Goal: Task Accomplishment & Management: Manage account settings

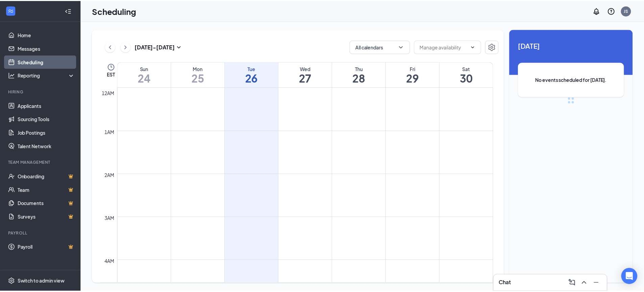
scroll to position [332, 0]
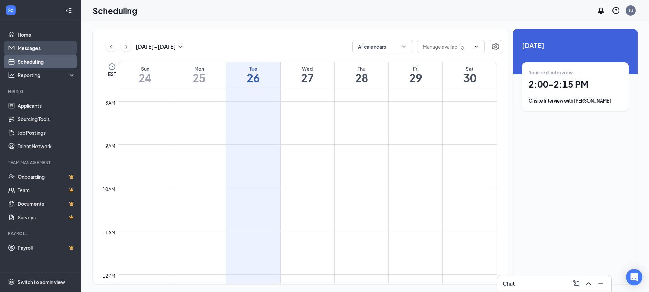
click at [34, 47] on link "Messages" at bounding box center [47, 48] width 58 height 14
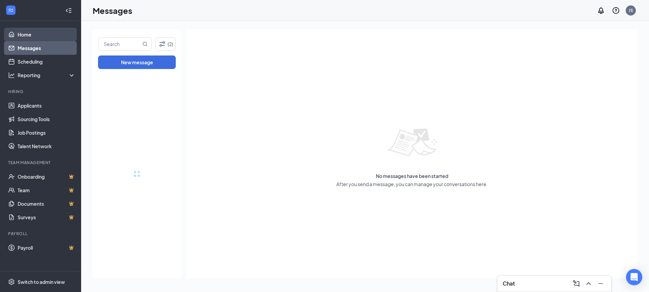
click at [35, 37] on link "Home" at bounding box center [47, 35] width 58 height 14
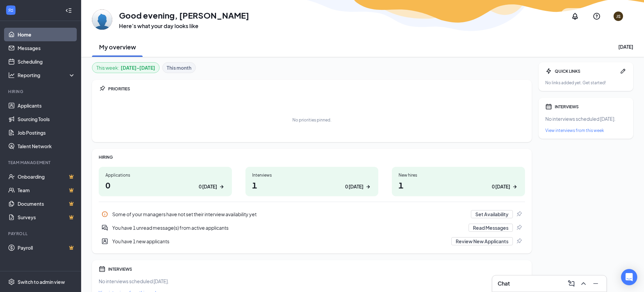
click at [342, 181] on h1 "1 0 today" at bounding box center [312, 184] width 120 height 11
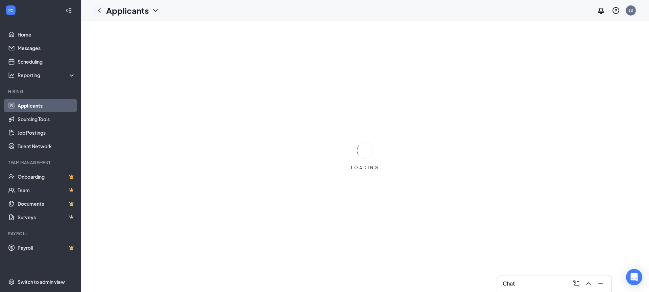
click at [97, 11] on icon "ChevronLeft" at bounding box center [99, 10] width 8 height 8
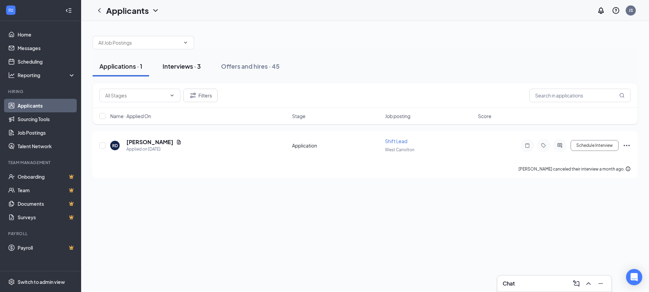
click at [180, 70] on div "Interviews · 3" at bounding box center [182, 66] width 38 height 8
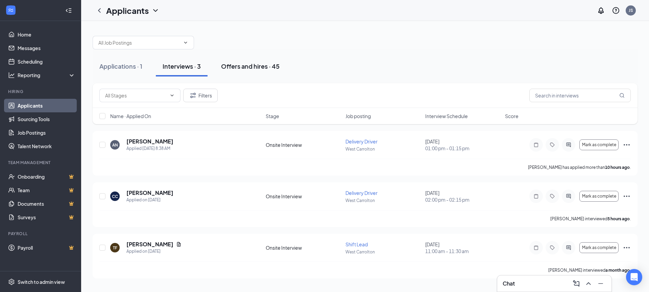
click at [218, 69] on button "Offers and hires · 45" at bounding box center [250, 66] width 72 height 20
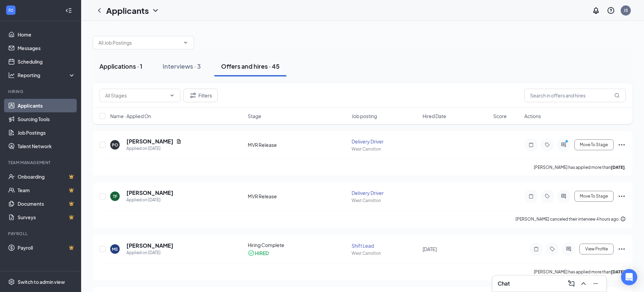
click at [133, 69] on div "Applications · 1" at bounding box center [120, 66] width 43 height 8
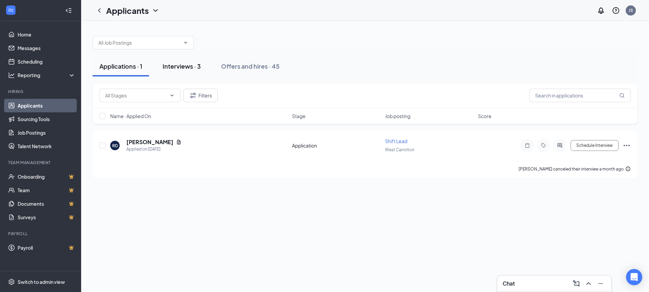
click at [184, 68] on div "Interviews · 3" at bounding box center [182, 66] width 38 height 8
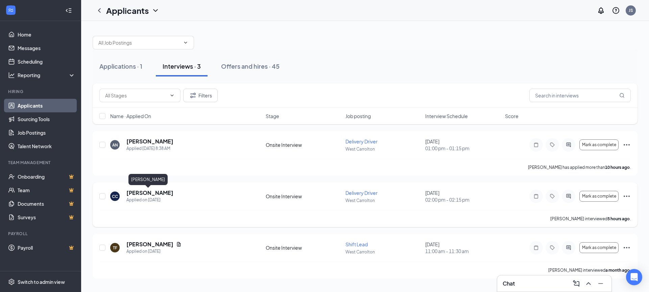
click at [135, 193] on h5 "[PERSON_NAME]" at bounding box center [149, 192] width 47 height 7
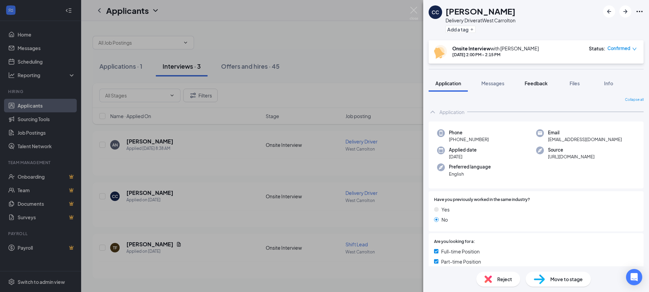
click at [530, 85] on span "Feedback" at bounding box center [536, 83] width 23 height 6
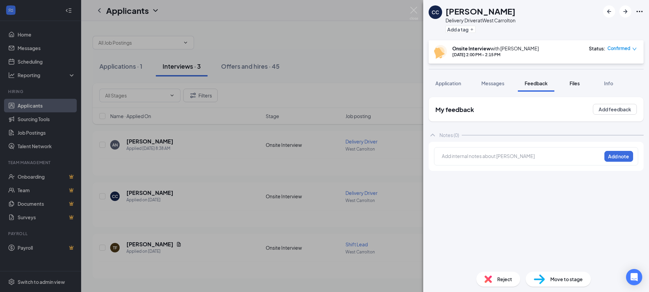
click at [579, 86] on span "Files" at bounding box center [575, 83] width 10 height 6
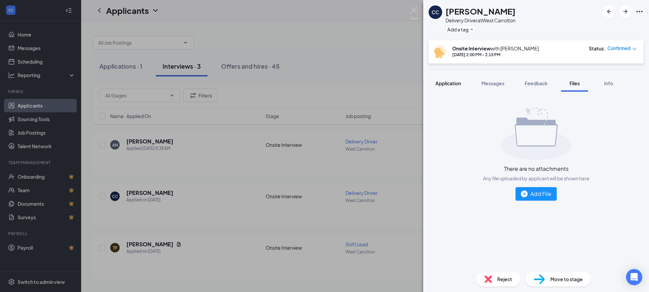
click at [443, 79] on button "Application" at bounding box center [448, 83] width 39 height 17
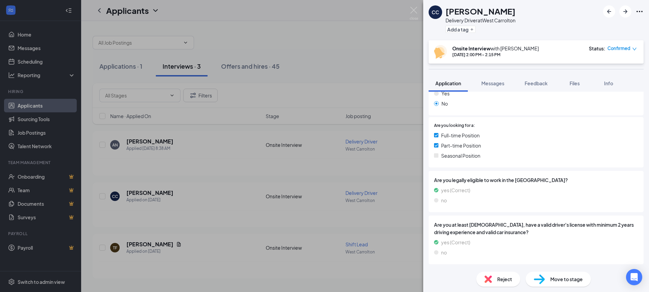
scroll to position [129, 0]
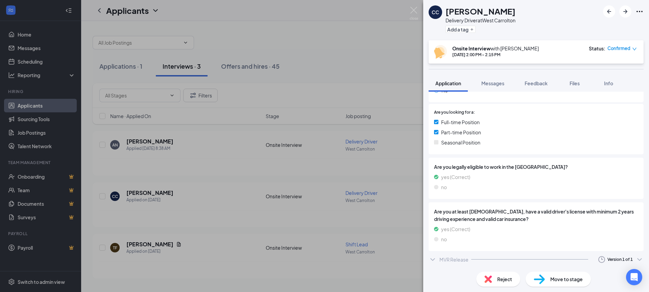
click at [460, 259] on div "MVR Release" at bounding box center [454, 259] width 29 height 7
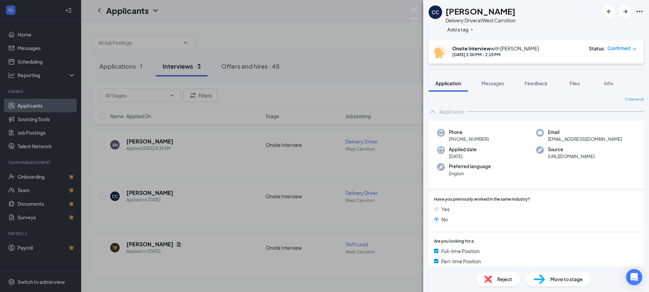
scroll to position [0, 0]
click at [156, 204] on div "CC Cheri Cramer Delivery Driver at West Carrolton Add a tag Onsite Interview wi…" at bounding box center [324, 146] width 649 height 292
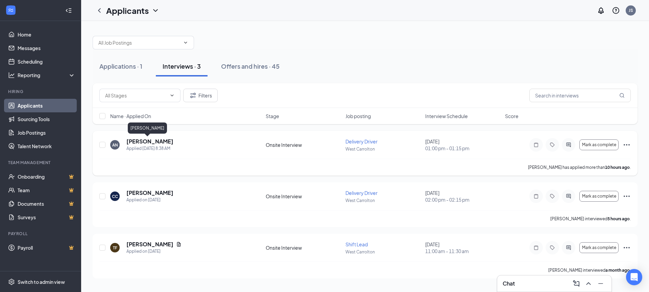
click at [131, 140] on h5 "[PERSON_NAME]" at bounding box center [149, 141] width 47 height 7
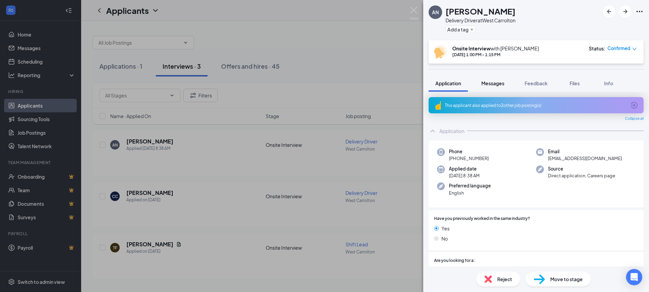
click at [498, 85] on span "Messages" at bounding box center [493, 83] width 23 height 6
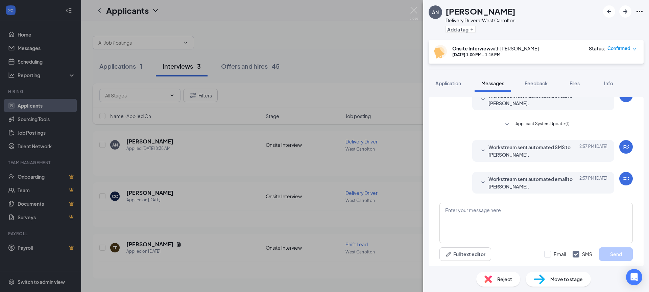
scroll to position [215, 0]
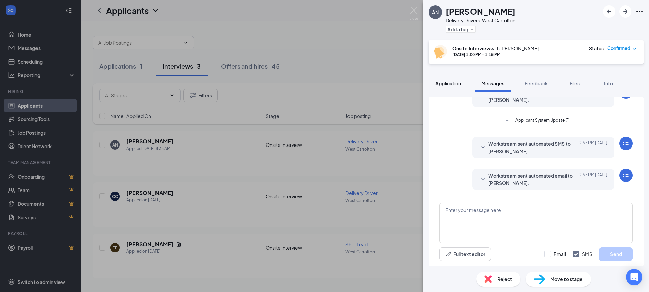
click at [456, 83] on span "Application" at bounding box center [449, 83] width 26 height 6
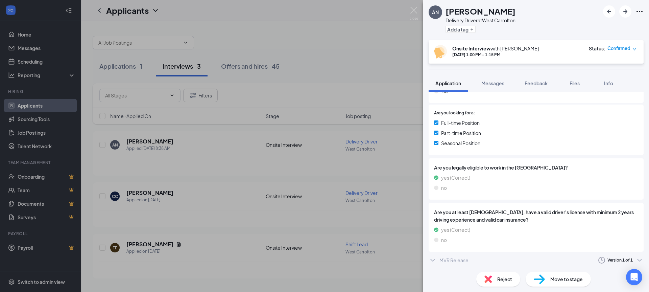
scroll to position [148, 0]
click at [455, 262] on div "MVR Release" at bounding box center [454, 259] width 29 height 7
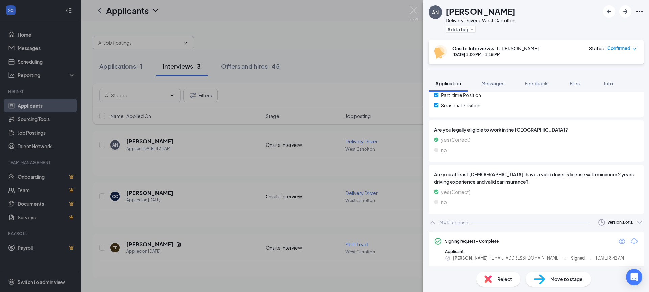
scroll to position [189, 0]
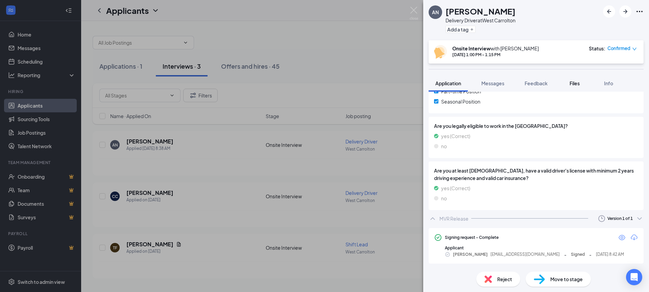
click at [579, 80] on div "Files" at bounding box center [575, 83] width 14 height 7
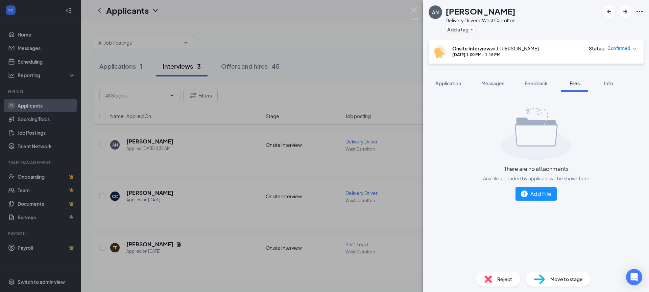
click at [333, 110] on div "AN Allison Ney Delivery Driver at West Carrolton Add a tag Onsite Interview wit…" at bounding box center [324, 146] width 649 height 292
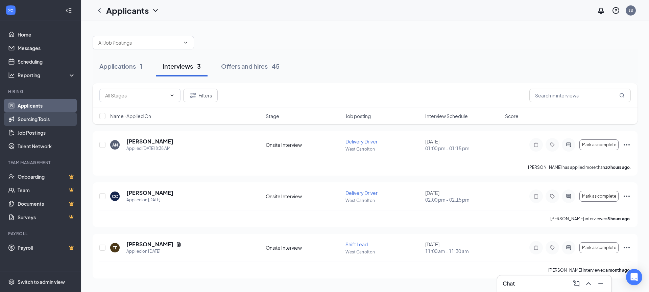
click at [31, 115] on link "Sourcing Tools" at bounding box center [47, 119] width 58 height 14
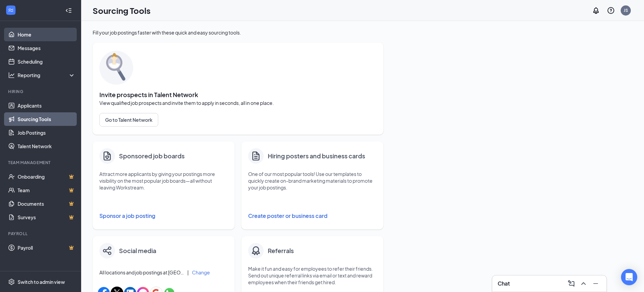
click at [28, 33] on link "Home" at bounding box center [47, 35] width 58 height 14
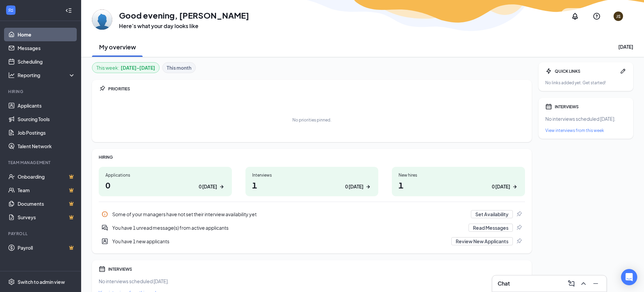
click at [145, 241] on div "You have 1 new applicants" at bounding box center [279, 241] width 335 height 7
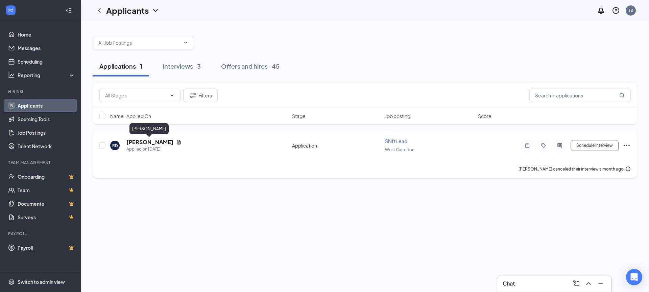
click at [144, 145] on h5 "[PERSON_NAME]" at bounding box center [149, 141] width 47 height 7
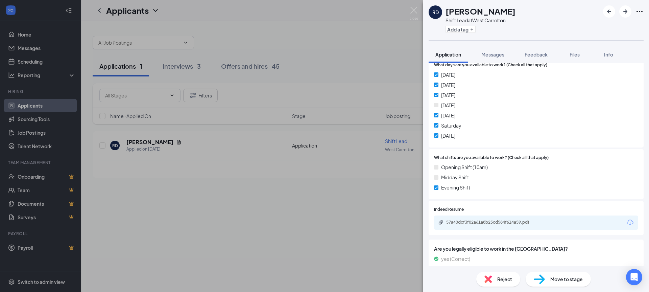
scroll to position [271, 0]
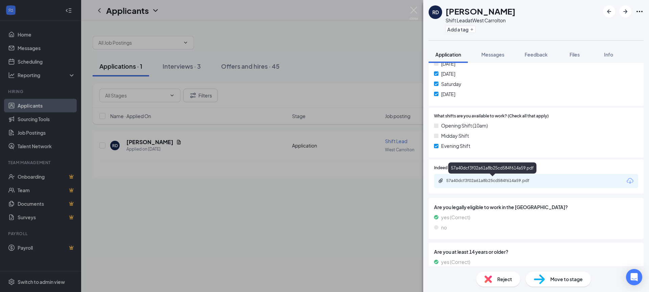
click at [480, 181] on div "57a40dcf3f02a61a8b25cd584f614a59.pdf" at bounding box center [493, 180] width 95 height 5
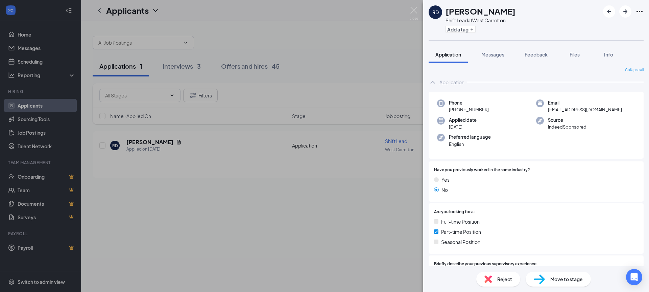
scroll to position [0, 0]
click at [381, 236] on div "RD Rhylen Dawson Shift Lead at West Carrolton Add a tag Application Messages Fe…" at bounding box center [324, 146] width 649 height 292
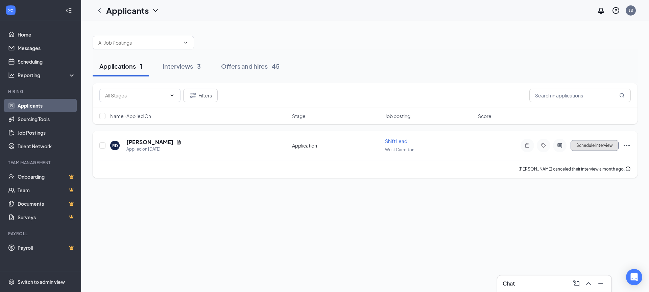
click at [582, 148] on button "Schedule Interview" at bounding box center [595, 145] width 48 height 11
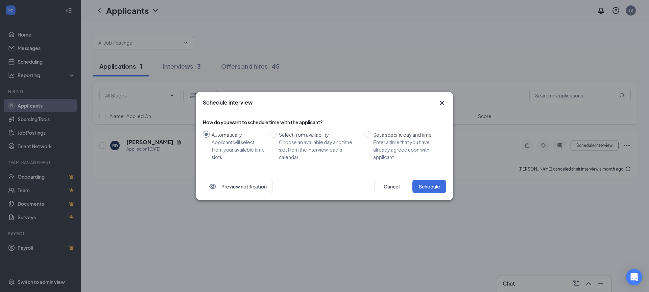
click at [442, 105] on icon "Cross" at bounding box center [442, 103] width 8 height 8
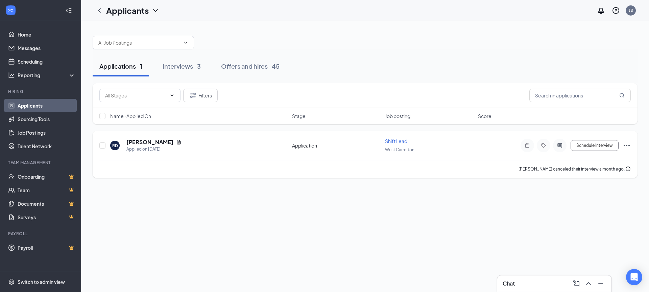
click at [629, 146] on icon "Ellipses" at bounding box center [627, 145] width 8 height 8
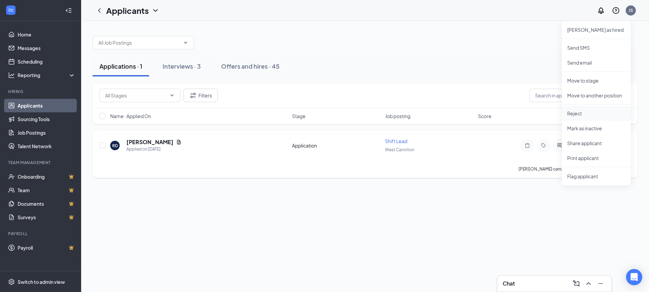
click at [599, 111] on p "Reject" at bounding box center [596, 113] width 58 height 7
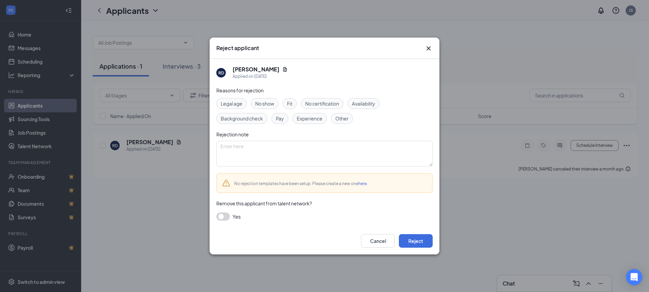
click at [263, 104] on span "No show" at bounding box center [264, 103] width 19 height 7
click at [346, 113] on div "Other" at bounding box center [342, 118] width 22 height 11
click at [264, 104] on span "No show" at bounding box center [264, 103] width 19 height 7
click at [416, 241] on button "Reject" at bounding box center [416, 241] width 34 height 14
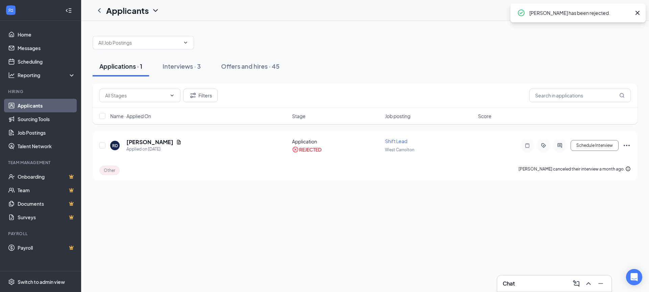
click at [116, 74] on button "Applications · 1" at bounding box center [121, 66] width 56 height 20
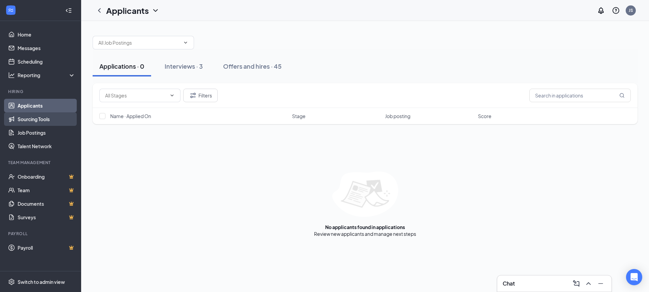
click at [34, 121] on link "Sourcing Tools" at bounding box center [47, 119] width 58 height 14
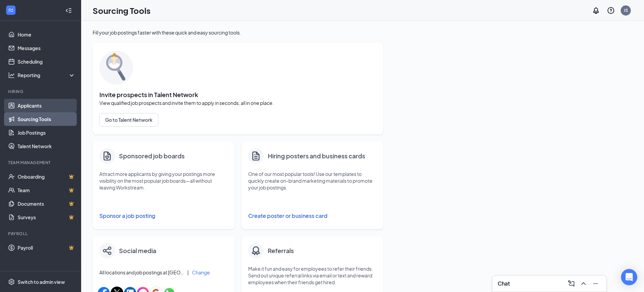
click at [36, 109] on link "Applicants" at bounding box center [47, 106] width 58 height 14
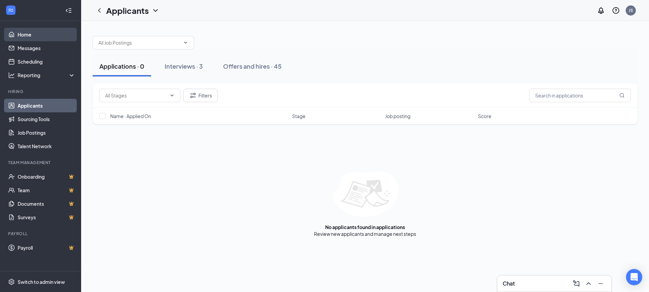
click at [39, 37] on link "Home" at bounding box center [47, 35] width 58 height 14
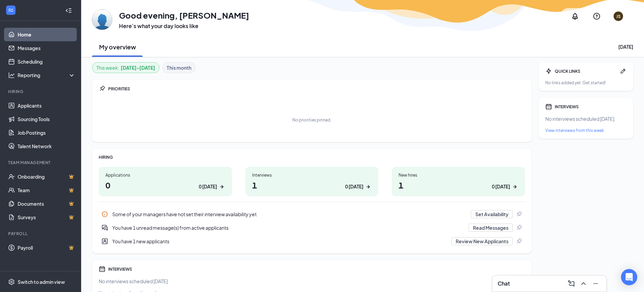
scroll to position [34, 0]
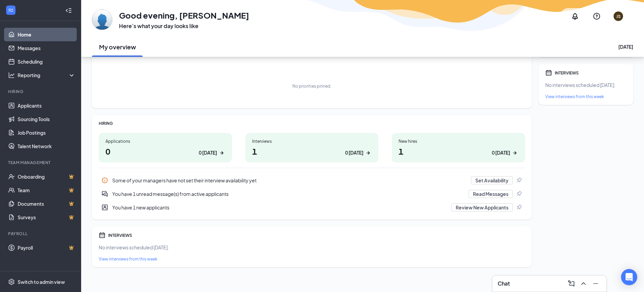
click at [154, 210] on div "You have 1 new applicants" at bounding box center [279, 207] width 335 height 7
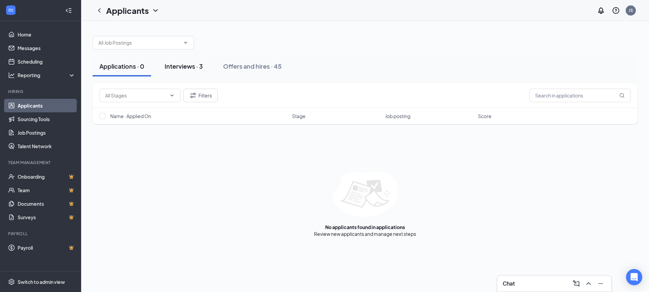
click at [175, 58] on button "Interviews · 3" at bounding box center [184, 66] width 52 height 20
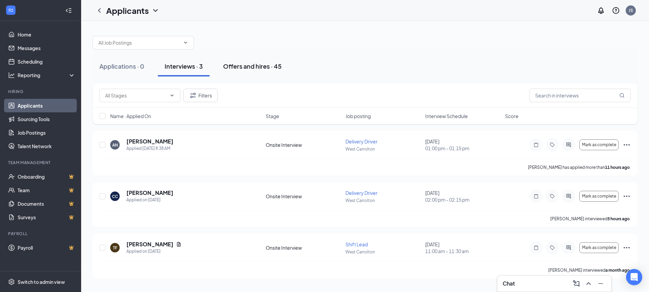
click at [260, 64] on div "Offers and hires · 45" at bounding box center [252, 66] width 58 height 8
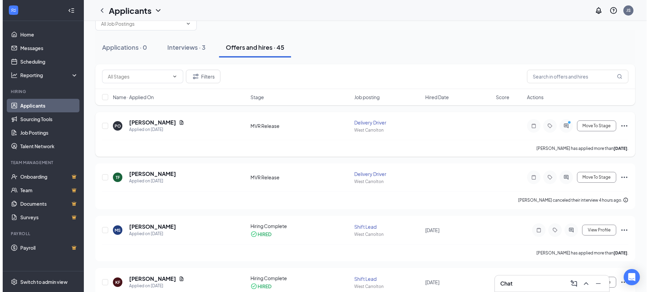
scroll to position [34, 0]
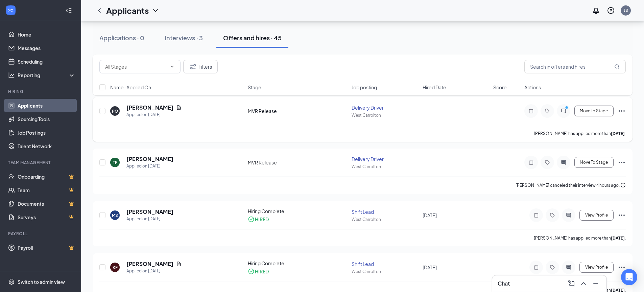
click at [563, 113] on icon "ActiveChat" at bounding box center [564, 110] width 8 height 5
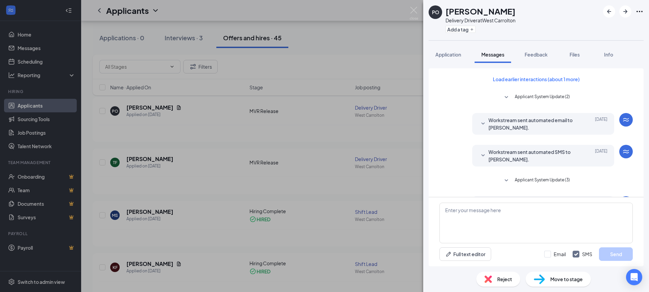
scroll to position [96, 0]
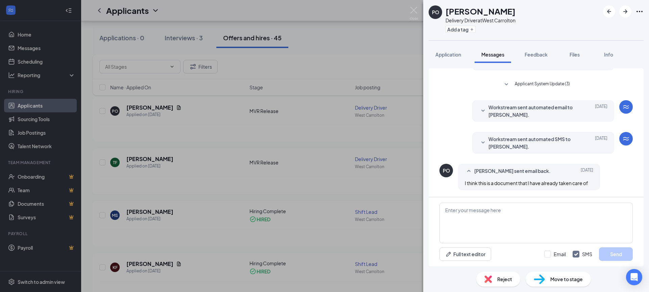
click at [479, 142] on icon "SmallChevronDown" at bounding box center [483, 143] width 8 height 8
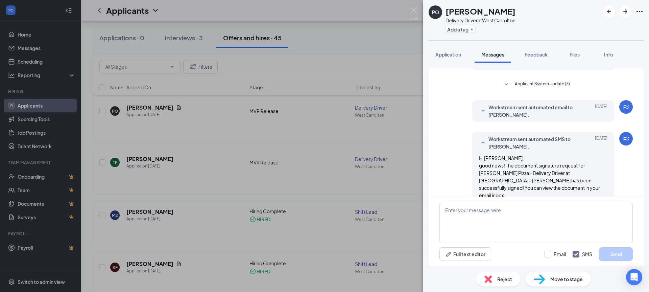
click at [479, 138] on div at bounding box center [483, 142] width 8 height 15
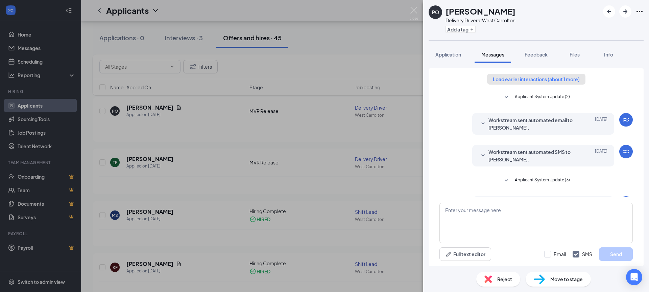
click at [520, 77] on button "Load earlier interactions (about 1 more)" at bounding box center [536, 79] width 98 height 11
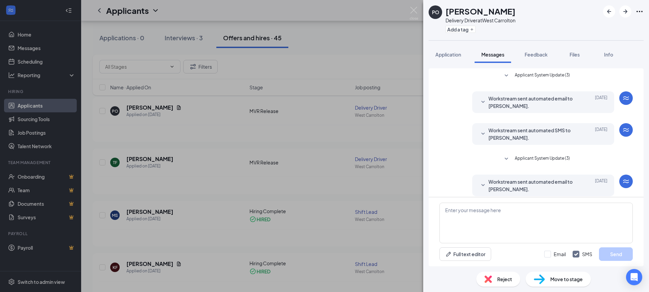
click at [508, 76] on icon "SmallChevronDown" at bounding box center [506, 76] width 8 height 8
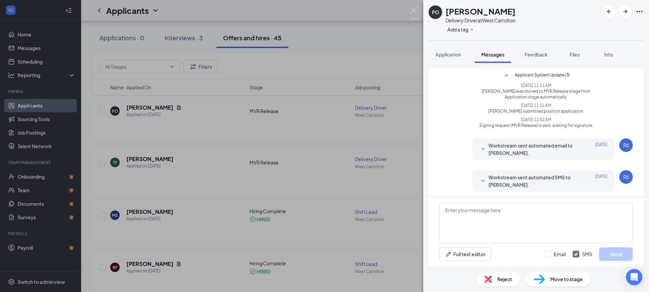
click at [511, 78] on button "Applicant System Update (3)" at bounding box center [536, 76] width 68 height 8
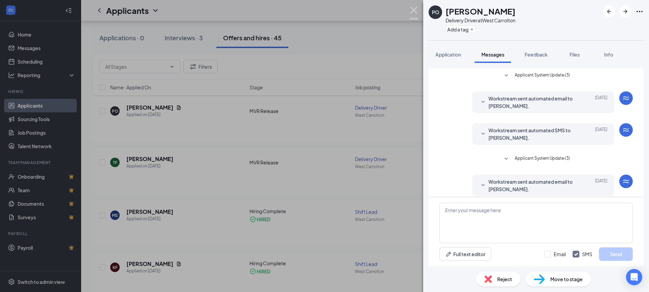
click at [414, 9] on img at bounding box center [414, 13] width 8 height 13
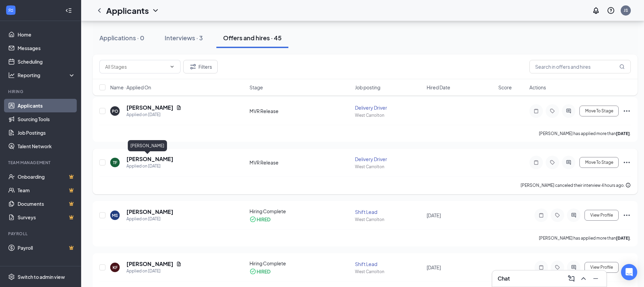
click at [140, 156] on h5 "[PERSON_NAME]" at bounding box center [149, 158] width 47 height 7
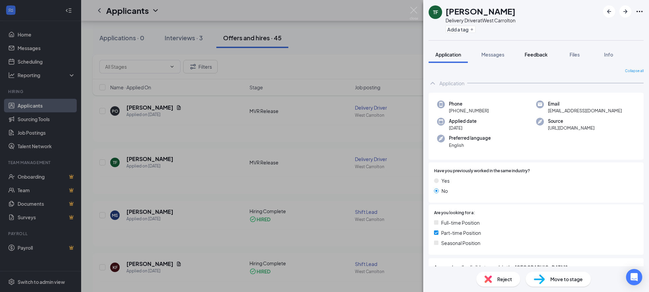
click at [537, 56] on span "Feedback" at bounding box center [536, 54] width 23 height 6
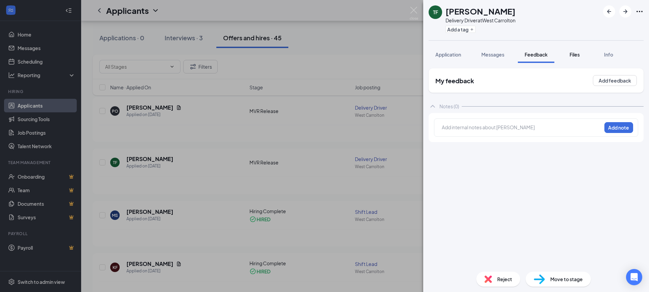
click at [568, 54] on button "Files" at bounding box center [574, 54] width 27 height 17
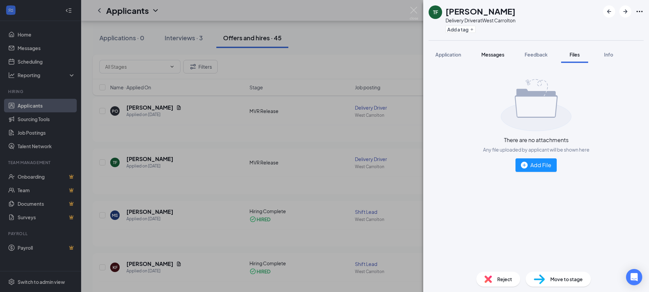
click at [494, 54] on span "Messages" at bounding box center [493, 54] width 23 height 6
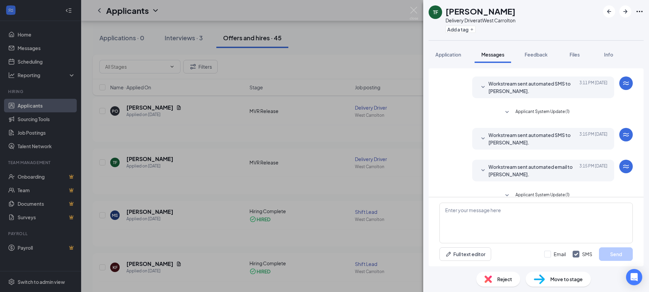
scroll to position [187, 0]
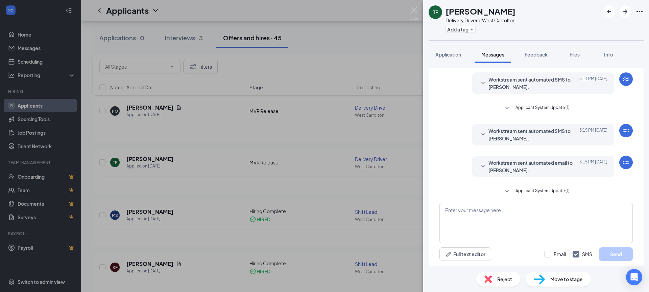
click at [536, 161] on span "Workstream sent automated email to [PERSON_NAME]." at bounding box center [533, 166] width 89 height 15
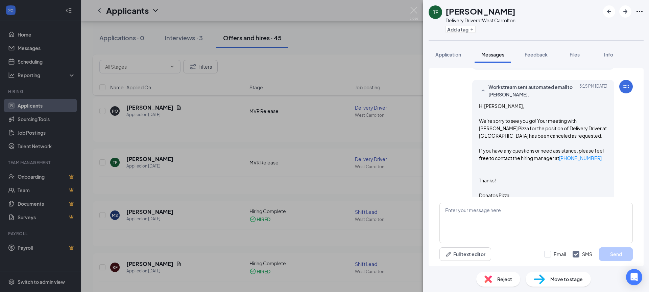
scroll to position [220, 0]
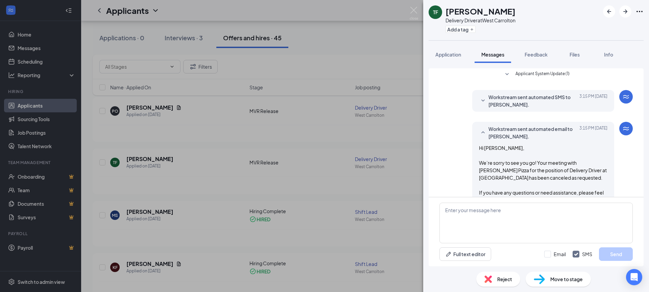
click at [518, 93] on span "Workstream sent automated SMS to [PERSON_NAME]." at bounding box center [533, 100] width 89 height 15
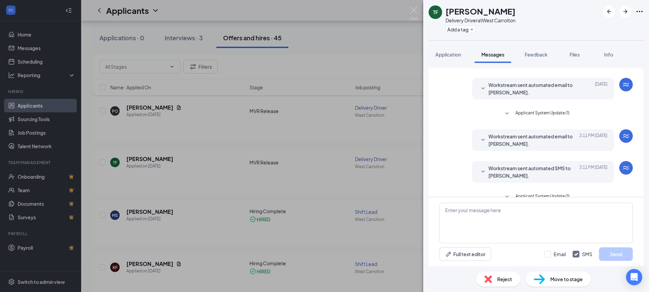
scroll to position [80, 0]
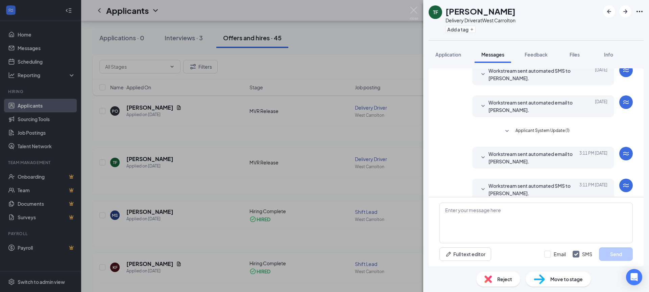
click at [540, 182] on span "Workstream sent automated SMS to [PERSON_NAME]." at bounding box center [533, 189] width 89 height 15
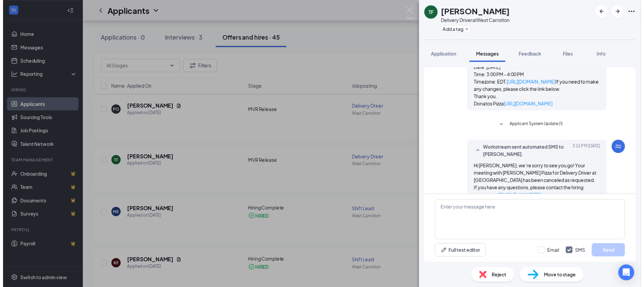
scroll to position [216, 0]
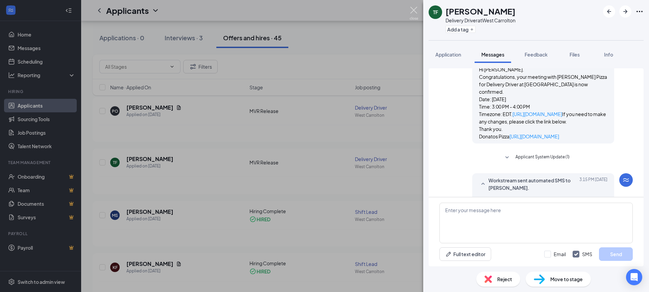
click at [415, 9] on img at bounding box center [414, 13] width 8 height 13
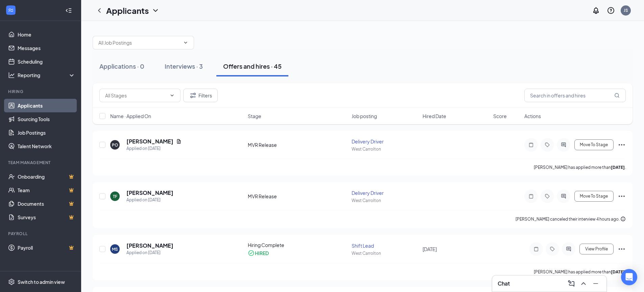
click at [31, 27] on ul "Home Messages Scheduling Reporting Hiring Applicants Sourcing Tools Job Posting…" at bounding box center [40, 146] width 81 height 250
click at [24, 37] on link "Home" at bounding box center [47, 35] width 58 height 14
